Goal: Navigation & Orientation: Find specific page/section

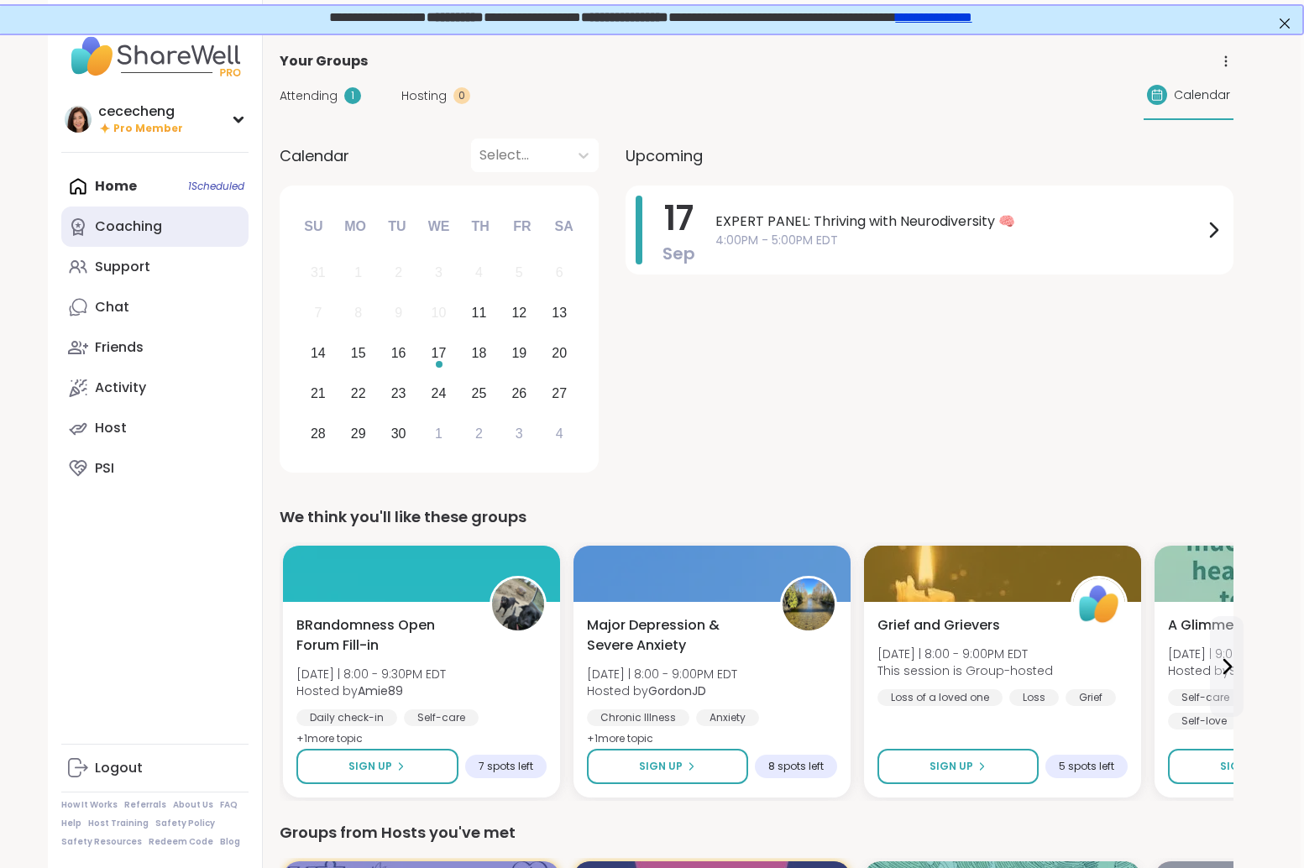
scroll to position [2, 3]
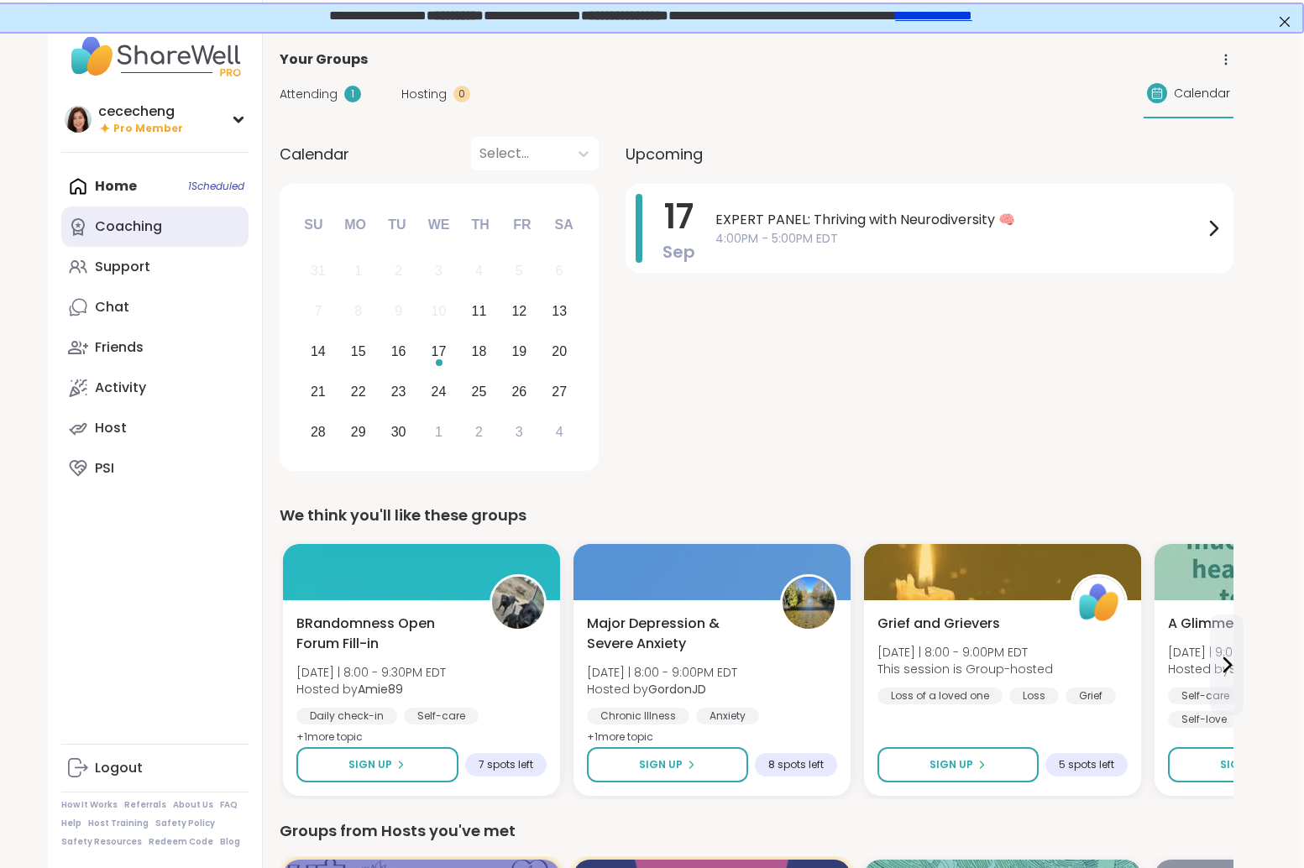
click at [118, 236] on div "Coaching" at bounding box center [128, 227] width 67 height 18
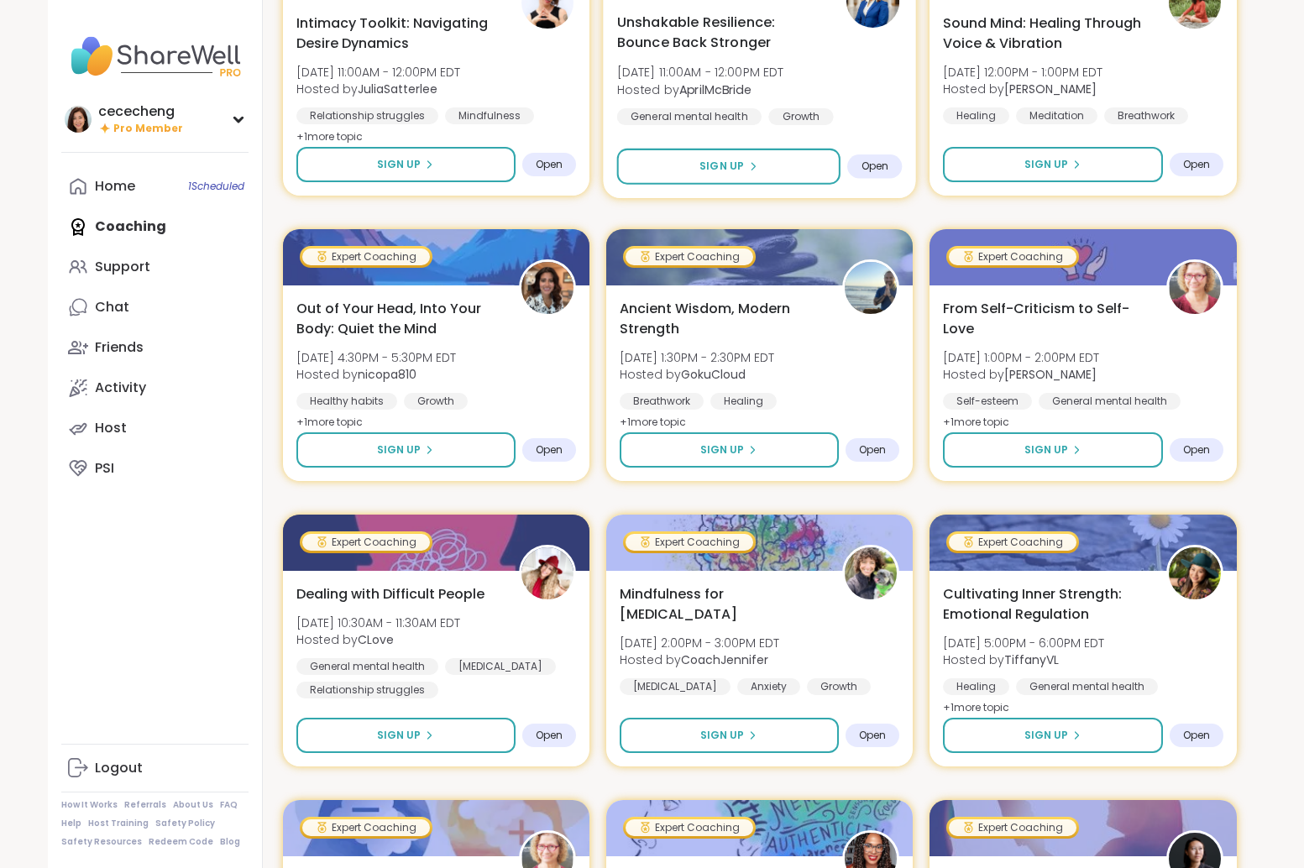
scroll to position [684, 0]
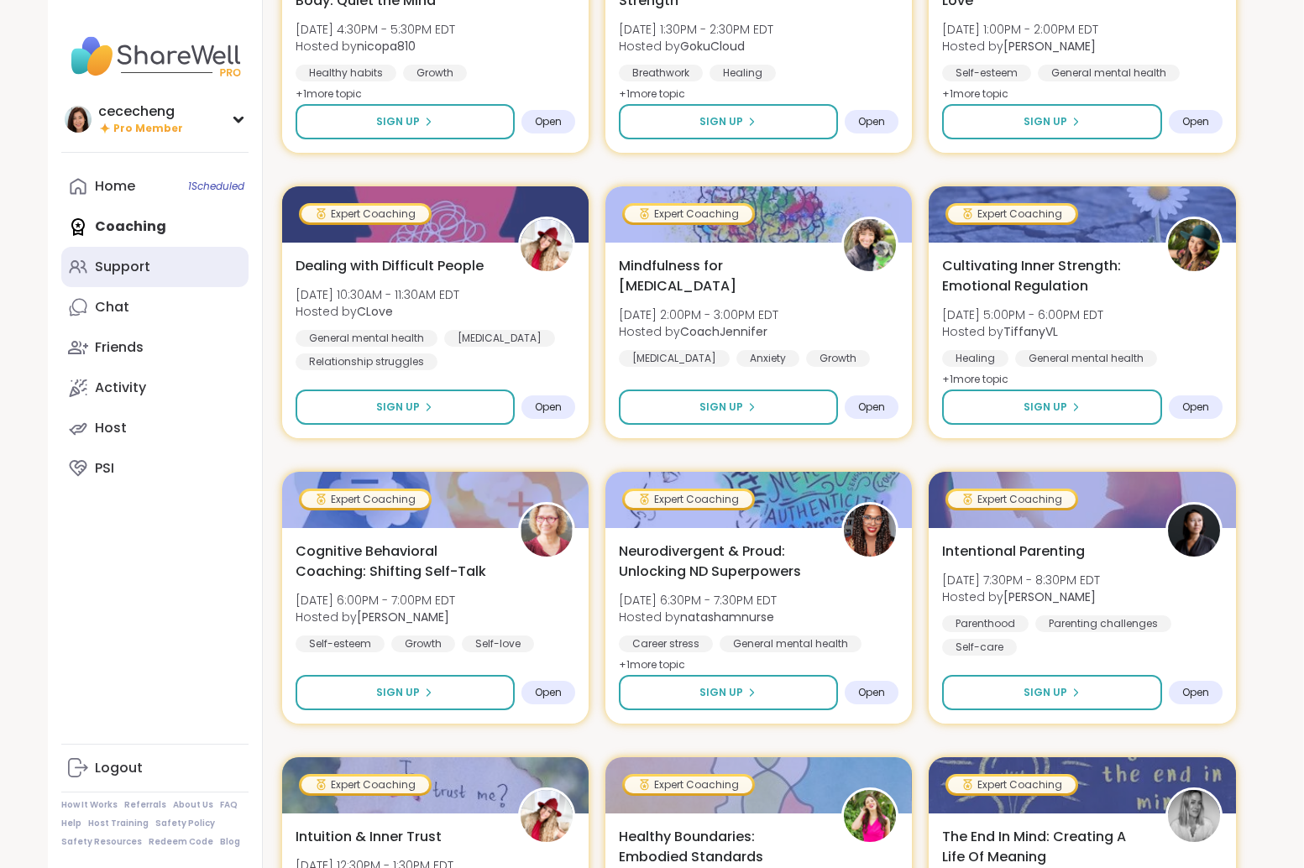
click at [102, 250] on link "Support" at bounding box center [154, 267] width 187 height 40
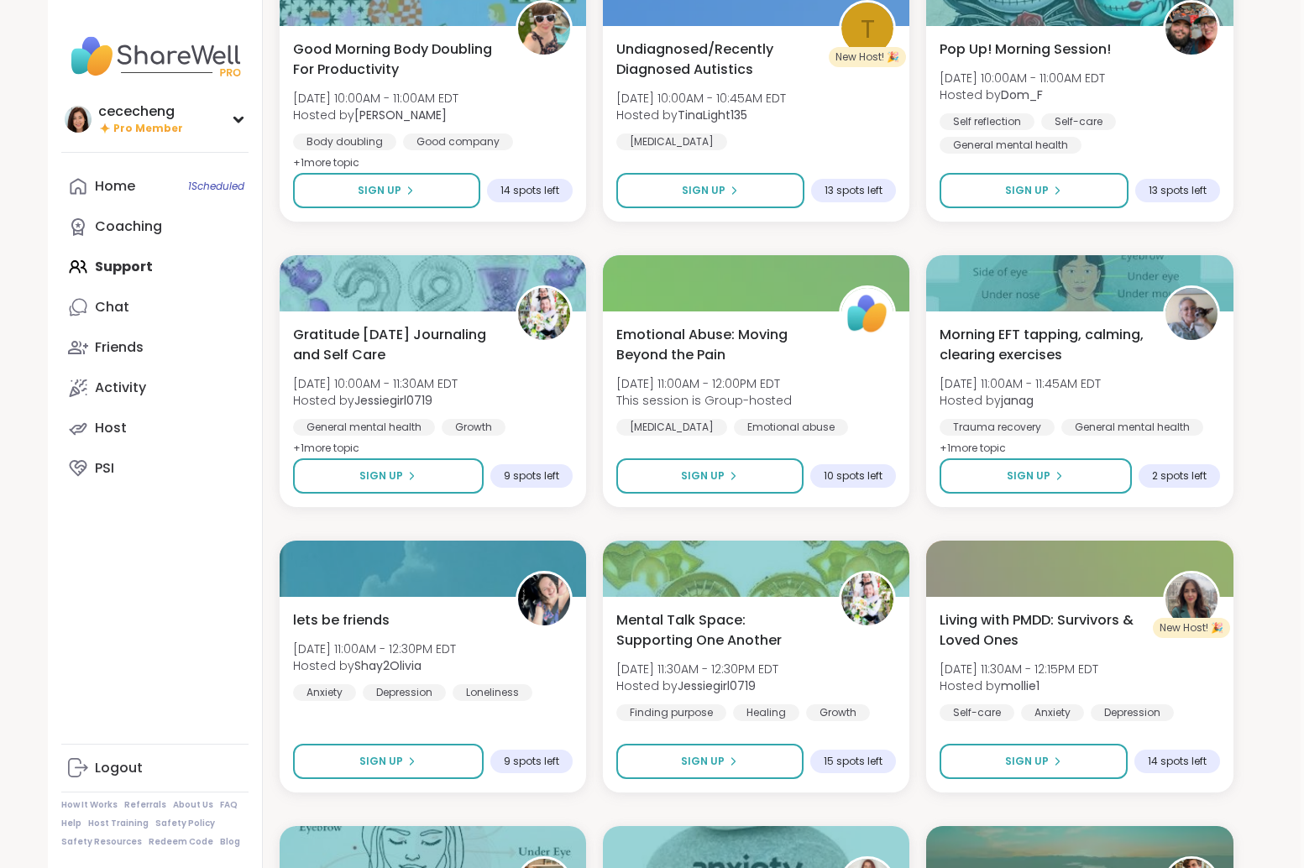
scroll to position [2658, 3]
